Goal: Task Accomplishment & Management: Use online tool/utility

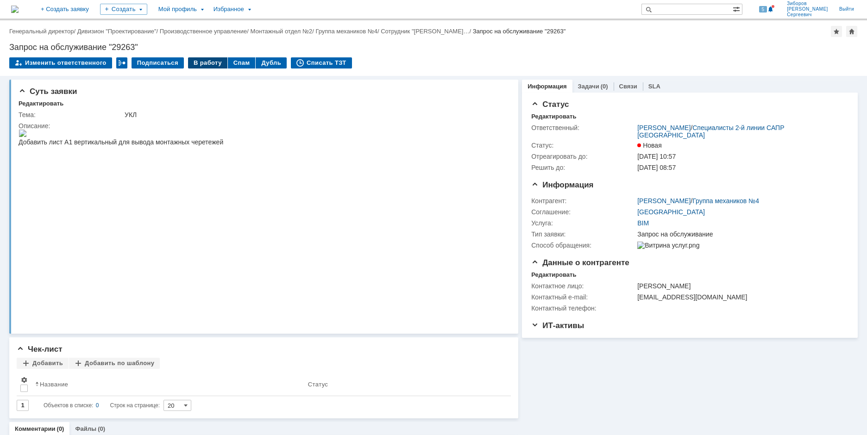
click at [210, 59] on div "В работу" at bounding box center [207, 62] width 39 height 11
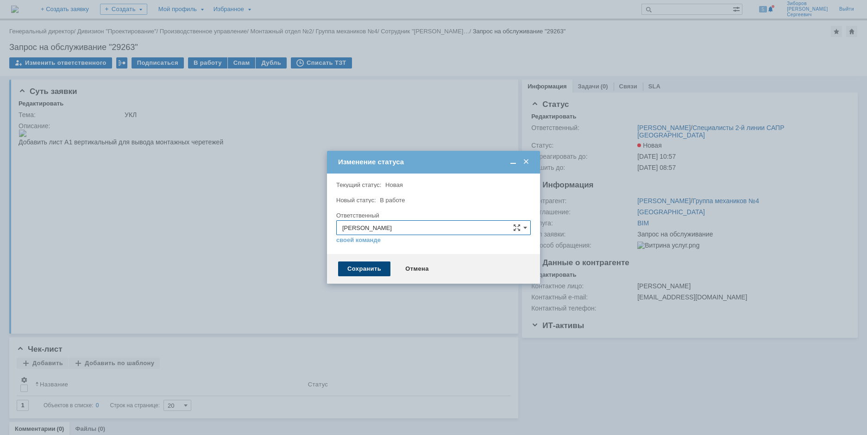
click at [373, 270] on div "Сохранить" at bounding box center [364, 269] width 52 height 15
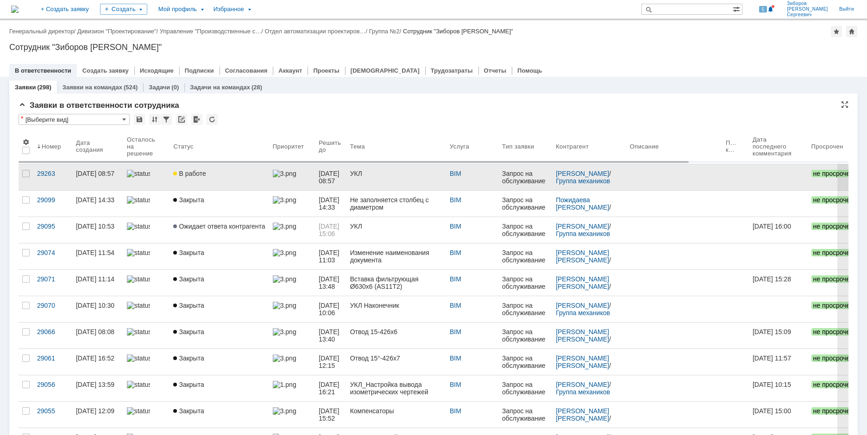
click at [195, 171] on span "В работе" at bounding box center [189, 173] width 32 height 7
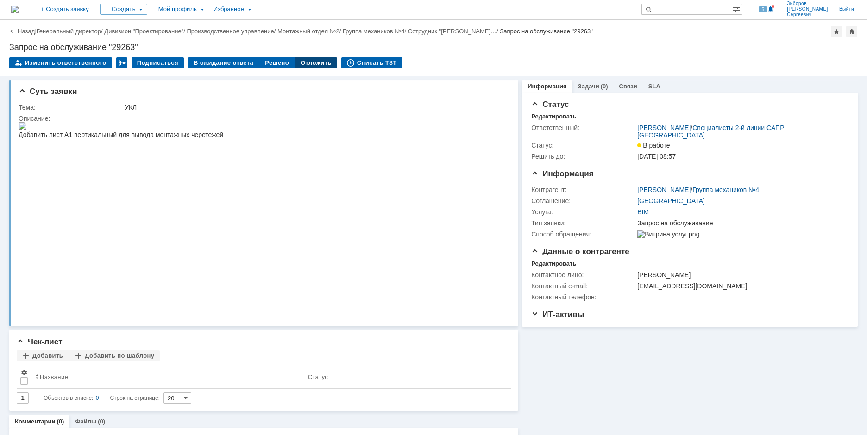
click at [303, 65] on div "Отложить" at bounding box center [316, 62] width 42 height 11
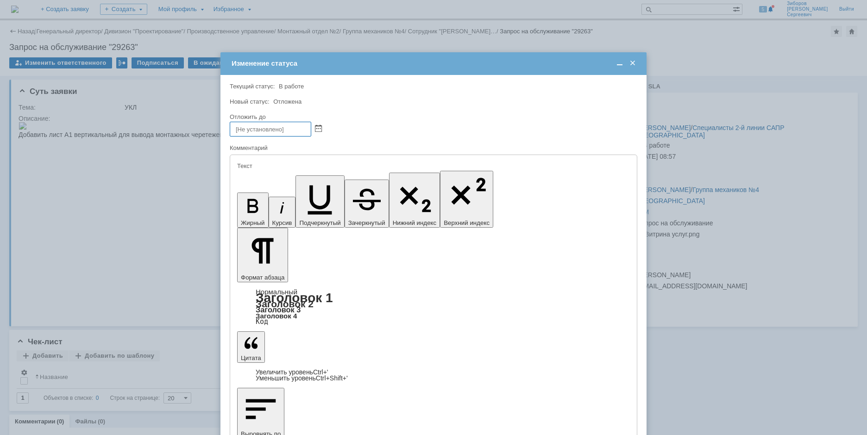
drag, startPoint x: 333, startPoint y: 2591, endPoint x: 466, endPoint y: 2776, distance: 228.2
